Goal: Task Accomplishment & Management: Manage account settings

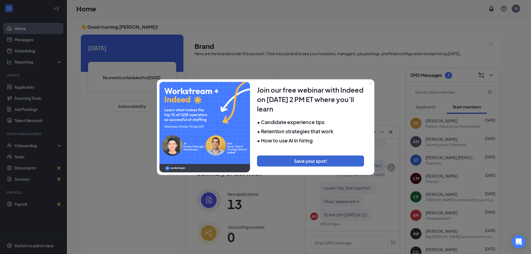
click at [371, 81] on icon "Close" at bounding box center [370, 82] width 3 height 3
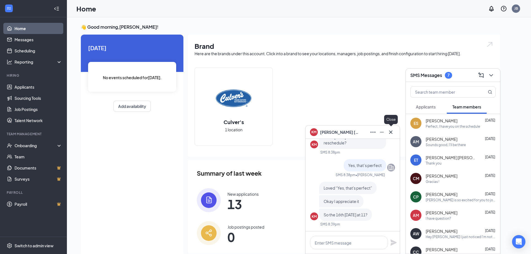
click at [393, 131] on icon "Cross" at bounding box center [390, 132] width 7 height 7
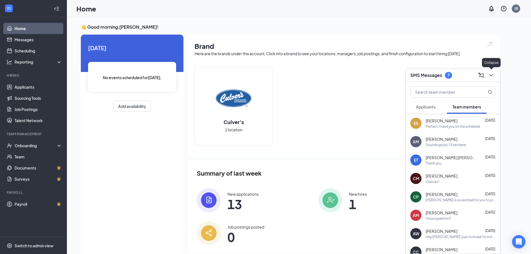
click at [491, 75] on icon "ChevronDown" at bounding box center [491, 75] width 4 height 2
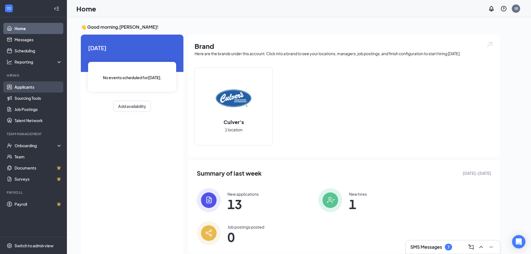
click at [26, 84] on link "Applicants" at bounding box center [38, 86] width 48 height 11
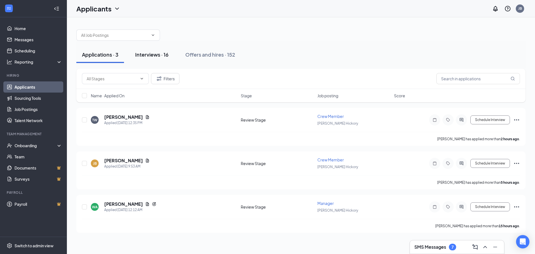
click at [147, 52] on div "Interviews · 16" at bounding box center [151, 54] width 33 height 7
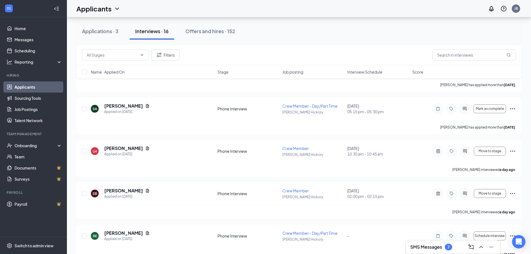
scroll to position [279, 0]
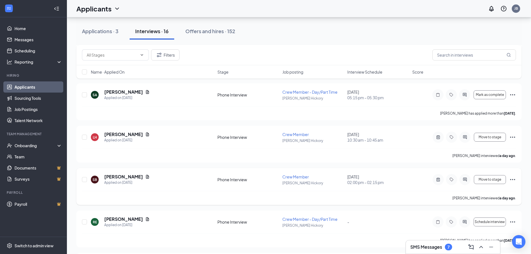
click at [511, 179] on icon "Ellipses" at bounding box center [512, 179] width 7 height 7
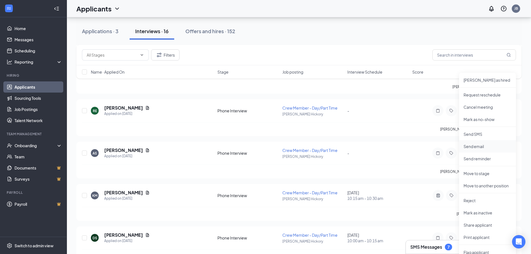
scroll to position [390, 0]
click at [471, 202] on p "Reject" at bounding box center [488, 200] width 48 height 6
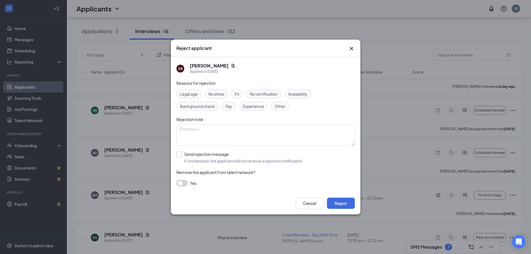
click at [179, 155] on input "Send rejection message If unchecked, the applicant will not receive a rejection…" at bounding box center [239, 157] width 127 height 12
checkbox input "true"
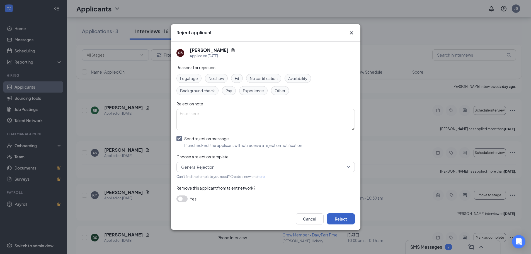
click at [341, 217] on button "Reject" at bounding box center [341, 218] width 28 height 11
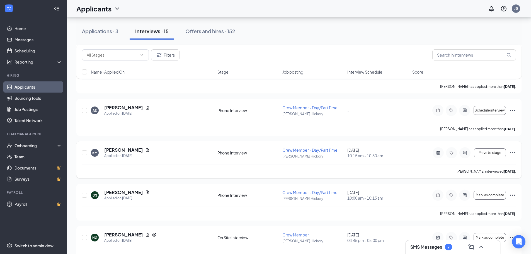
click at [512, 152] on icon "Ellipses" at bounding box center [512, 152] width 7 height 7
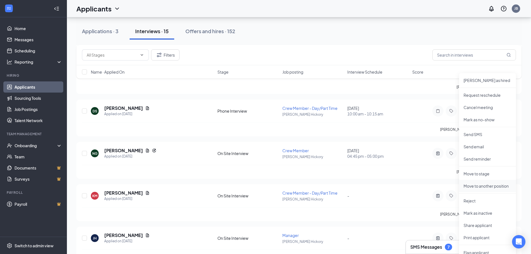
scroll to position [491, 0]
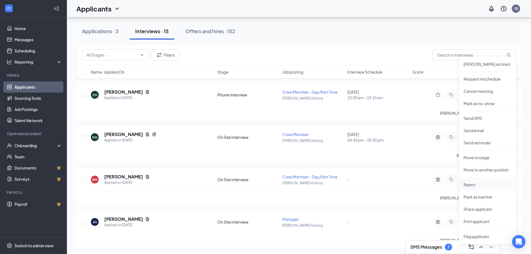
click at [477, 183] on p "Reject" at bounding box center [488, 185] width 48 height 6
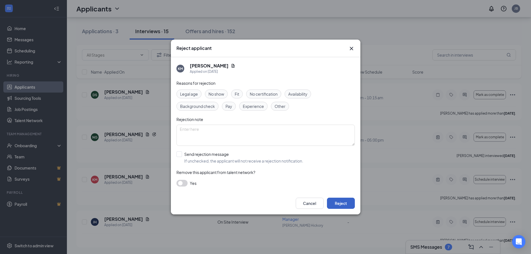
click at [345, 203] on button "Reject" at bounding box center [341, 203] width 28 height 11
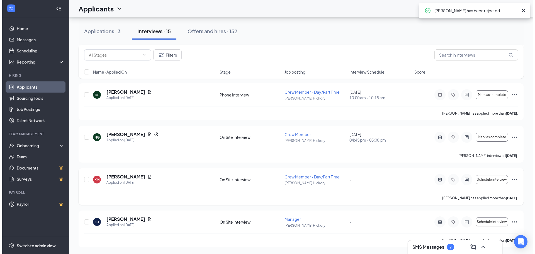
scroll to position [448, 0]
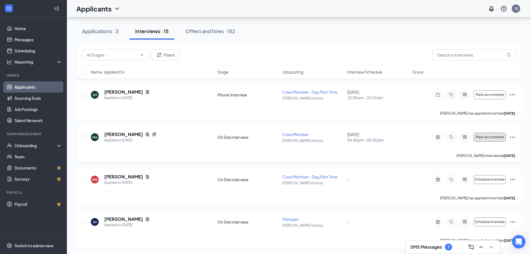
click at [493, 136] on span "Mark as complete" at bounding box center [490, 137] width 28 height 4
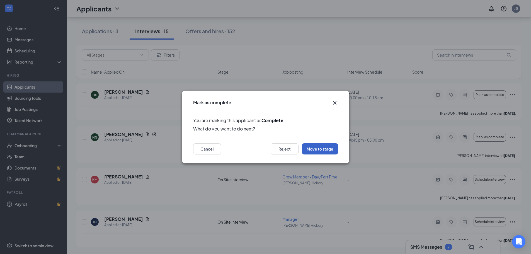
click at [325, 149] on button "Move to stage" at bounding box center [320, 148] width 36 height 11
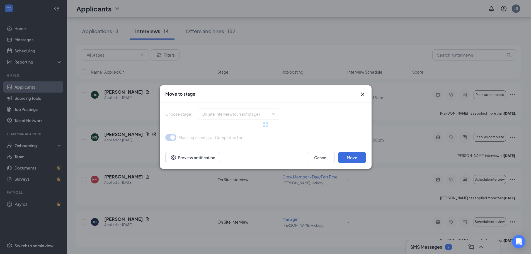
type input "Offer Letter (next stage)"
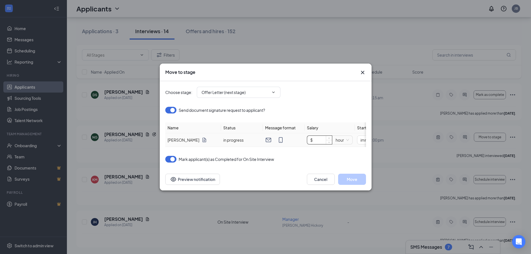
click at [321, 139] on input "$" at bounding box center [319, 140] width 25 height 8
click at [320, 180] on button "Cancel" at bounding box center [321, 179] width 28 height 11
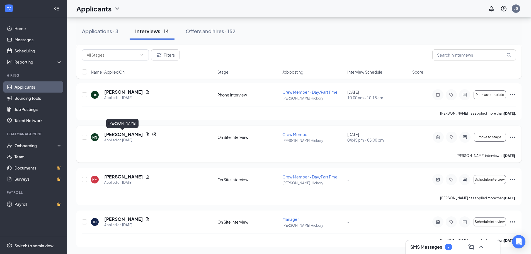
click at [111, 135] on h5 "[PERSON_NAME]" at bounding box center [123, 134] width 39 height 6
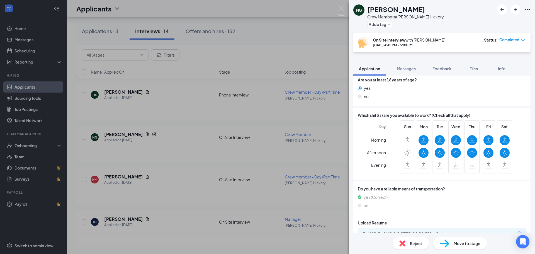
scroll to position [265, 0]
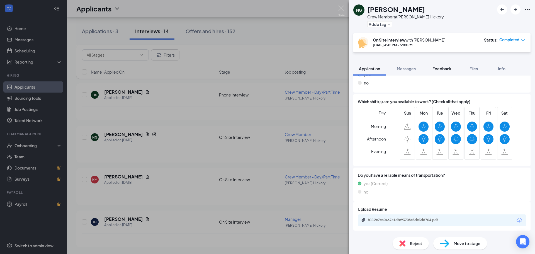
click at [450, 68] on span "Feedback" at bounding box center [442, 68] width 19 height 5
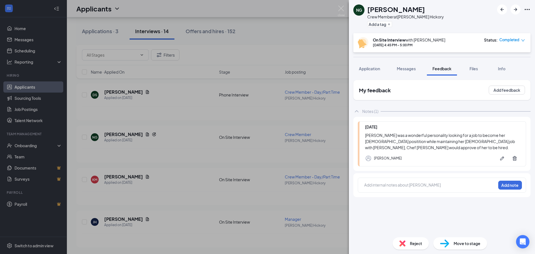
click at [462, 244] on span "Move to stage" at bounding box center [467, 243] width 27 height 6
type input "Offer Letter (next stage)"
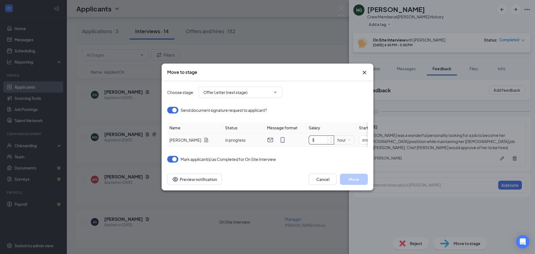
drag, startPoint x: 324, startPoint y: 137, endPoint x: 371, endPoint y: 138, distance: 46.6
click at [325, 137] on input "$" at bounding box center [321, 140] width 25 height 8
type input "$ 14"
click at [353, 183] on button "Move" at bounding box center [354, 179] width 28 height 11
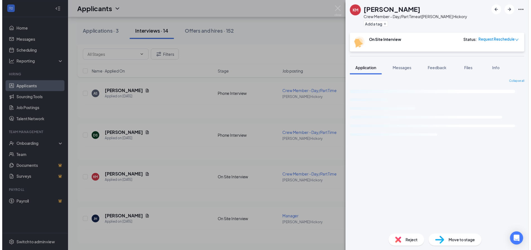
scroll to position [406, 0]
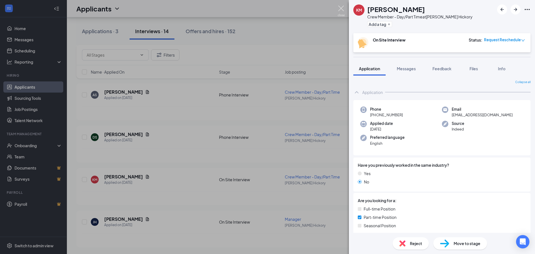
click at [340, 8] on img at bounding box center [341, 11] width 7 height 11
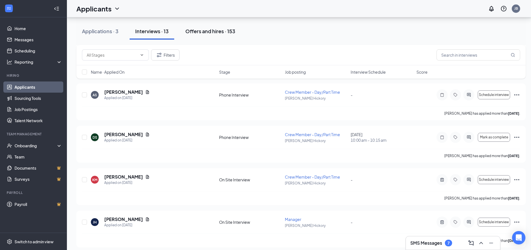
click at [206, 31] on div "Offers and hires · 153" at bounding box center [210, 31] width 50 height 7
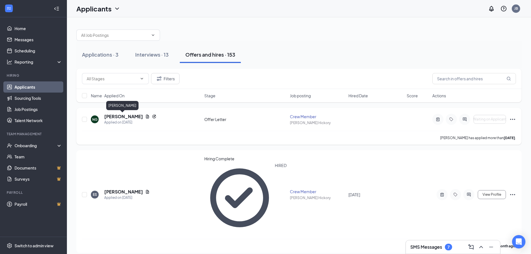
click at [117, 115] on h5 "[PERSON_NAME]" at bounding box center [123, 116] width 39 height 6
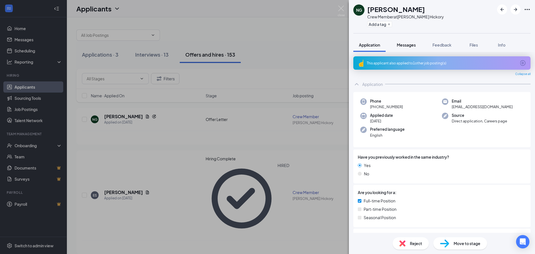
click at [408, 46] on span "Messages" at bounding box center [406, 44] width 19 height 5
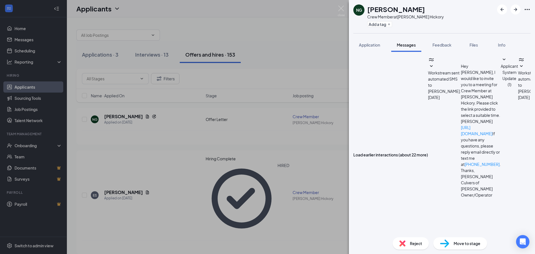
type textarea "Hey [PERSON_NAME]! I'd like to extend an offer for you to join our team. You wi…"
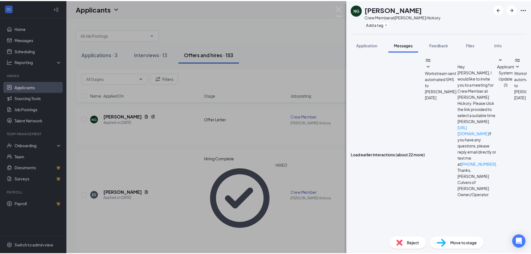
scroll to position [209, 0]
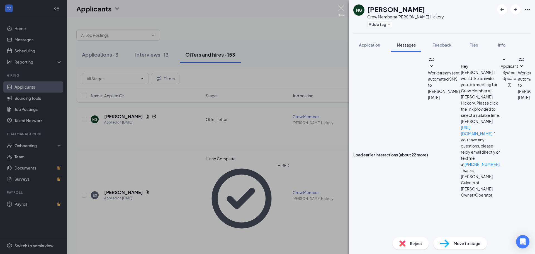
click at [340, 8] on img at bounding box center [341, 11] width 7 height 11
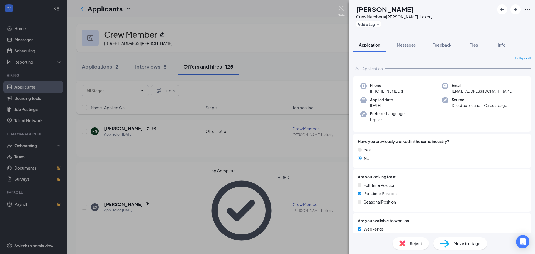
click at [339, 11] on img at bounding box center [341, 11] width 7 height 11
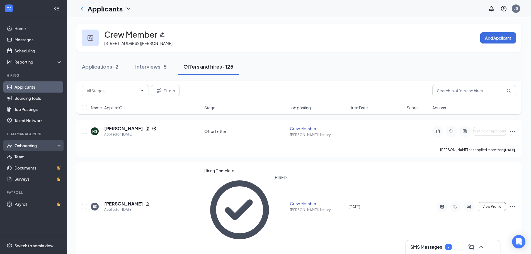
click at [33, 146] on div "Onboarding" at bounding box center [35, 146] width 43 height 6
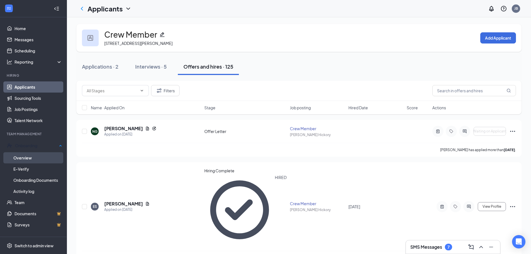
click at [30, 159] on link "Overview" at bounding box center [37, 157] width 49 height 11
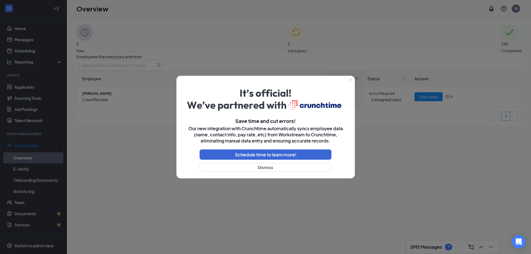
click at [352, 79] on icon "Close" at bounding box center [350, 79] width 3 height 3
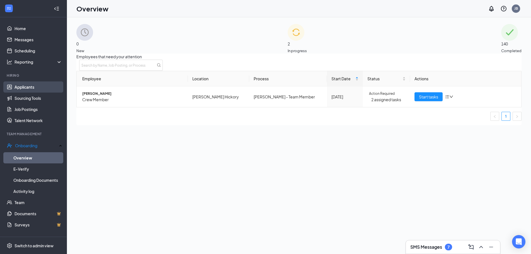
click at [24, 90] on link "Applicants" at bounding box center [38, 86] width 48 height 11
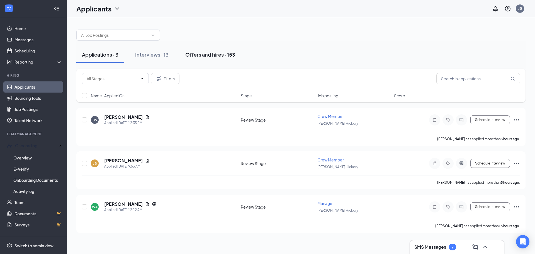
click at [209, 54] on div "Offers and hires · 153" at bounding box center [210, 54] width 50 height 7
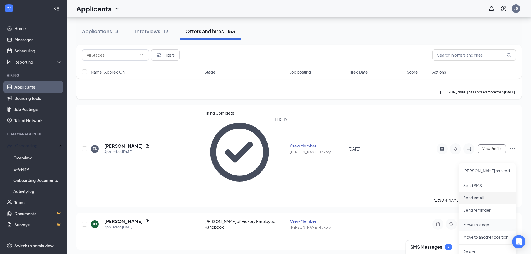
scroll to position [56, 0]
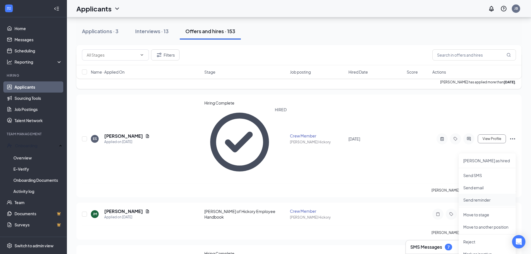
click at [481, 199] on p "Send reminder" at bounding box center [487, 200] width 48 height 6
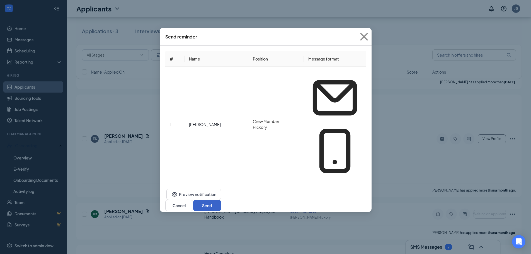
click at [221, 200] on button "Send" at bounding box center [207, 205] width 28 height 11
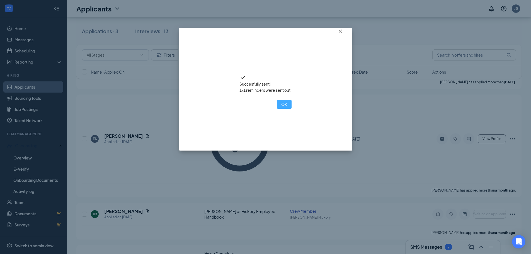
click at [277, 109] on button "OK" at bounding box center [284, 104] width 15 height 9
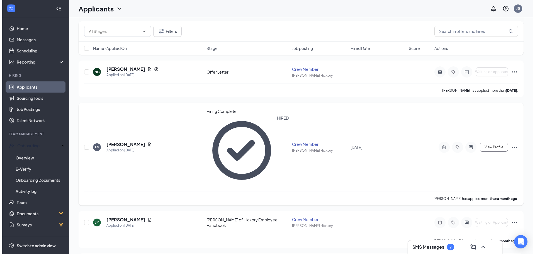
scroll to position [0, 0]
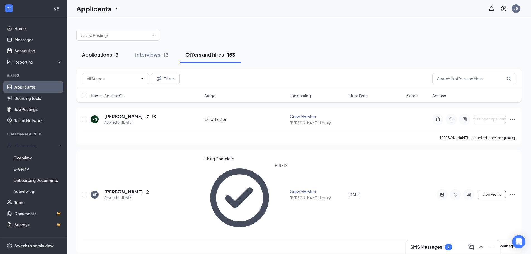
click at [110, 56] on div "Applications · 3" at bounding box center [100, 54] width 37 height 7
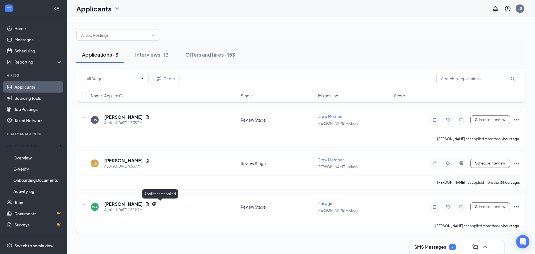
click at [156, 203] on icon "Reapply" at bounding box center [154, 204] width 4 height 4
click at [130, 203] on h5 "[PERSON_NAME]" at bounding box center [123, 204] width 39 height 6
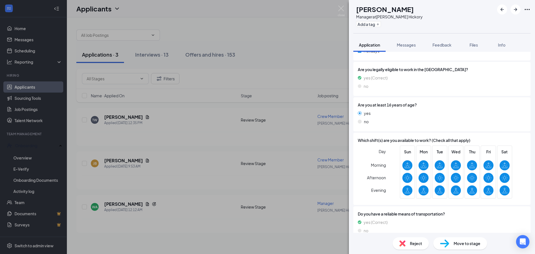
scroll to position [241, 0]
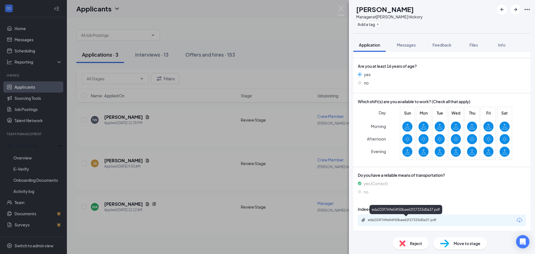
click at [418, 222] on div "eda233f769e54f50bae62f27333d0a37.pdf" at bounding box center [407, 220] width 78 height 4
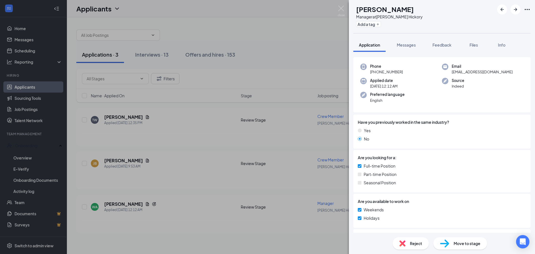
scroll to position [0, 0]
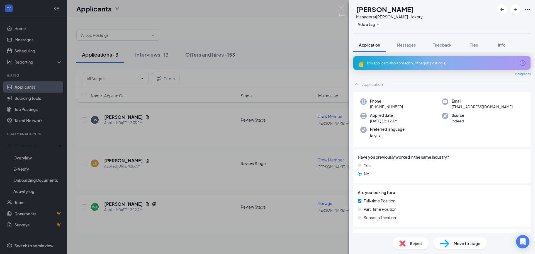
click at [435, 64] on div "This applicant also applied to 1 other job posting(s)" at bounding box center [441, 63] width 149 height 5
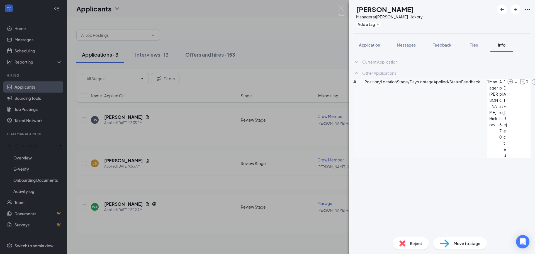
click at [532, 85] on icon "ArrowCircle" at bounding box center [535, 82] width 7 height 7
click at [471, 45] on span "Files" at bounding box center [474, 44] width 8 height 5
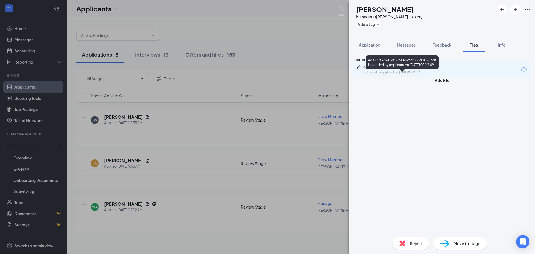
click at [396, 69] on div "eda233f769e54f50bae62f27333d0a37.pdf" at bounding box center [402, 67] width 78 height 4
click at [386, 69] on div "eda233f769e54f50bae62f27333d0a37.pdf" at bounding box center [402, 67] width 78 height 4
click at [418, 242] on span "Reject" at bounding box center [416, 243] width 12 height 6
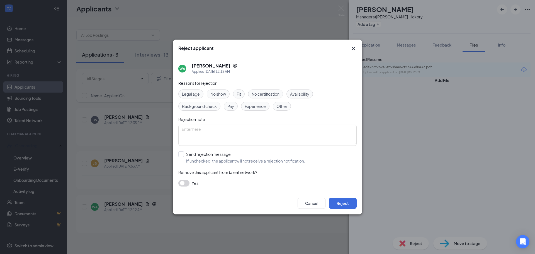
click at [212, 106] on span "Background check" at bounding box center [199, 106] width 35 height 6
click at [347, 203] on button "Reject" at bounding box center [343, 203] width 28 height 11
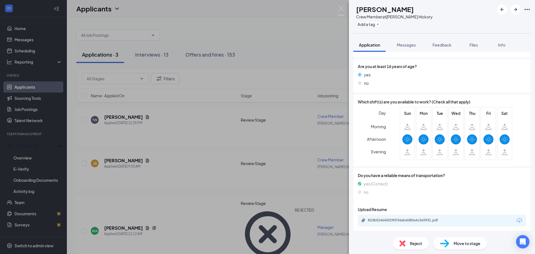
scroll to position [225, 0]
click at [398, 218] on div "82db0246400290f34abdd80a4c565931.pdf" at bounding box center [407, 220] width 78 height 4
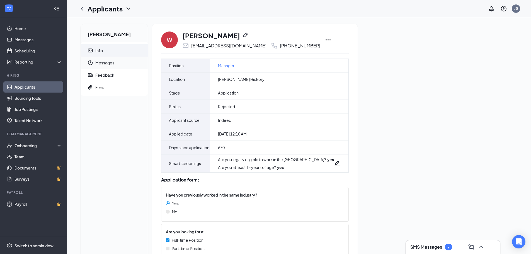
click at [114, 62] on span "Messages" at bounding box center [119, 63] width 48 height 12
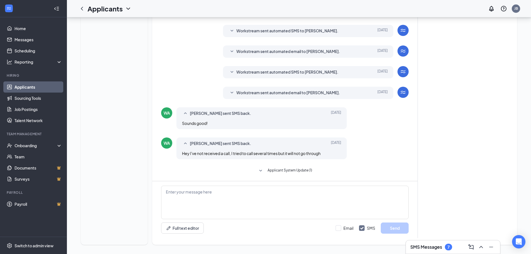
scroll to position [127, 0]
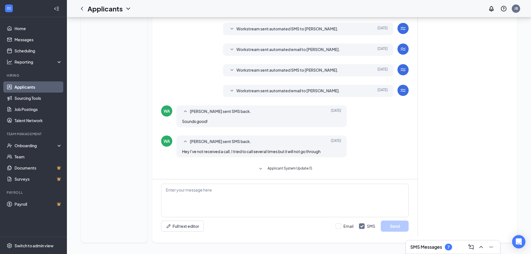
click at [263, 168] on icon "SmallChevronDown" at bounding box center [260, 169] width 7 height 7
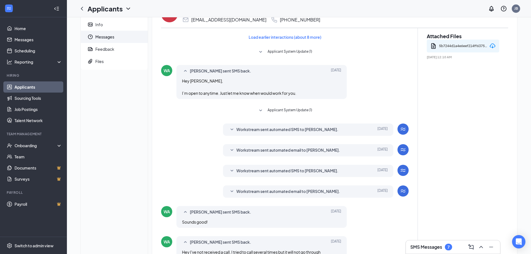
scroll to position [0, 0]
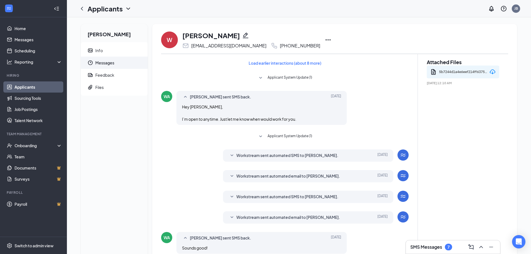
click at [261, 76] on icon "SmallChevronDown" at bounding box center [260, 78] width 7 height 7
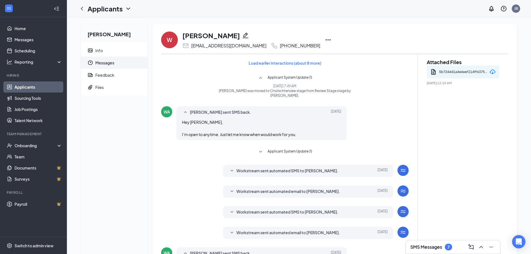
click at [258, 149] on icon "SmallChevronDown" at bounding box center [260, 152] width 7 height 7
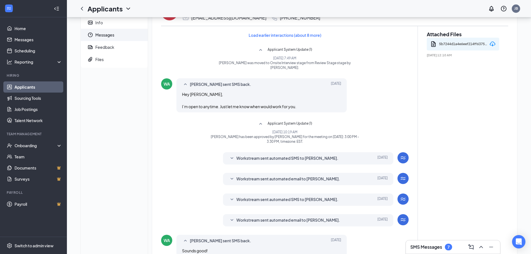
scroll to position [56, 0]
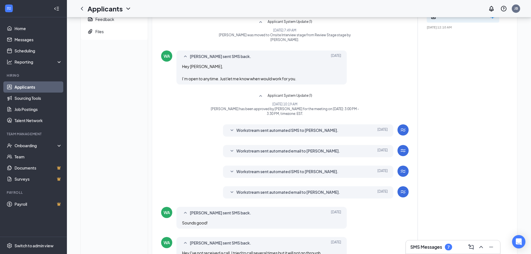
click at [231, 127] on icon "SmallChevronDown" at bounding box center [232, 130] width 7 height 7
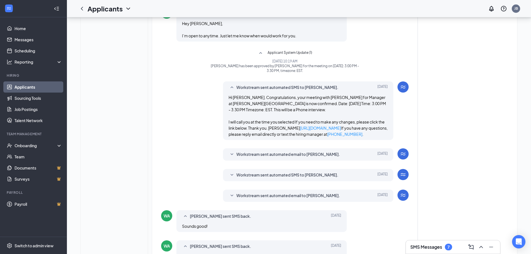
scroll to position [111, 0]
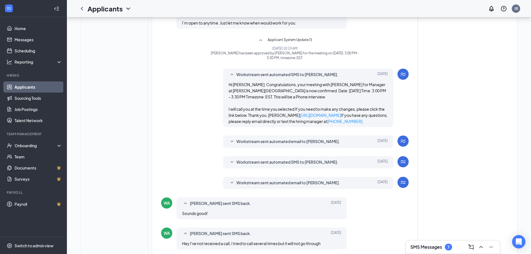
click at [231, 140] on icon "SmallChevronDown" at bounding box center [232, 141] width 3 height 2
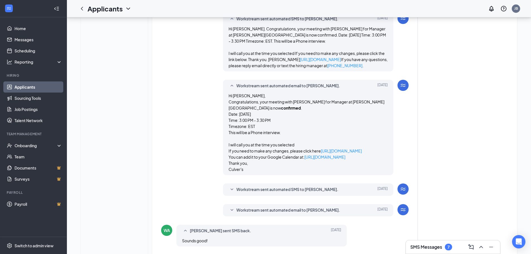
scroll to position [195, 0]
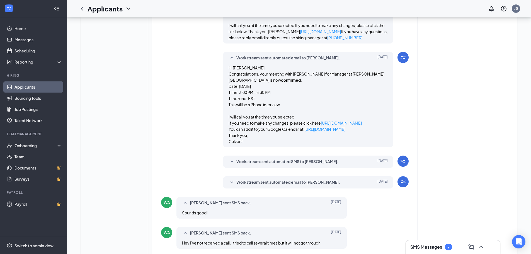
click at [230, 158] on icon "SmallChevronDown" at bounding box center [232, 161] width 7 height 7
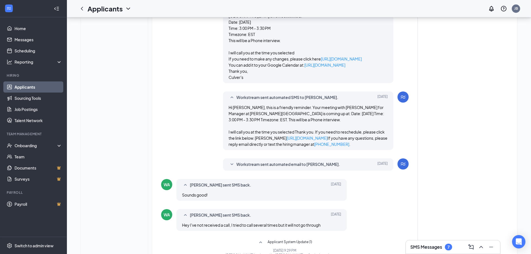
scroll to position [279, 0]
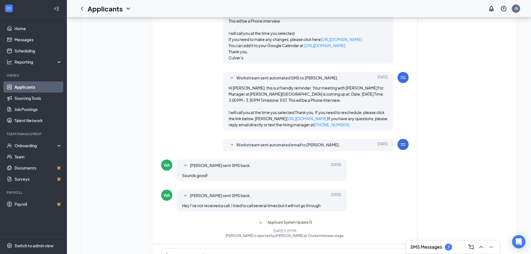
click at [231, 142] on icon "SmallChevronDown" at bounding box center [232, 145] width 7 height 7
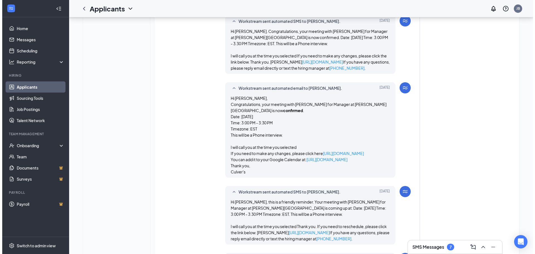
scroll to position [0, 0]
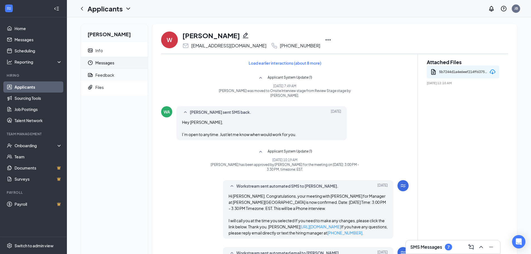
click at [106, 76] on div "Feedback" at bounding box center [104, 75] width 19 height 6
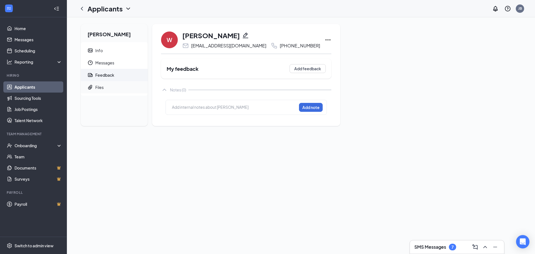
click at [98, 86] on div "Files" at bounding box center [99, 87] width 8 height 6
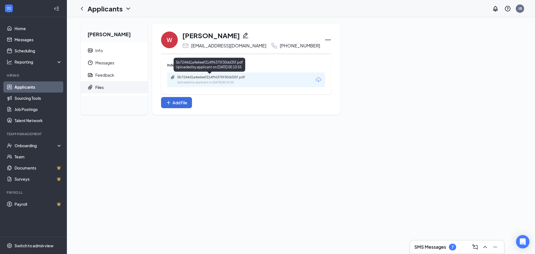
click at [228, 79] on div "5b7244d1a4e6eef214ff6375f30dd35f.pdf Uploaded by applicant on Dec 15, 2023 at 0…" at bounding box center [216, 80] width 90 height 10
